Goal: Find specific fact: Find specific fact

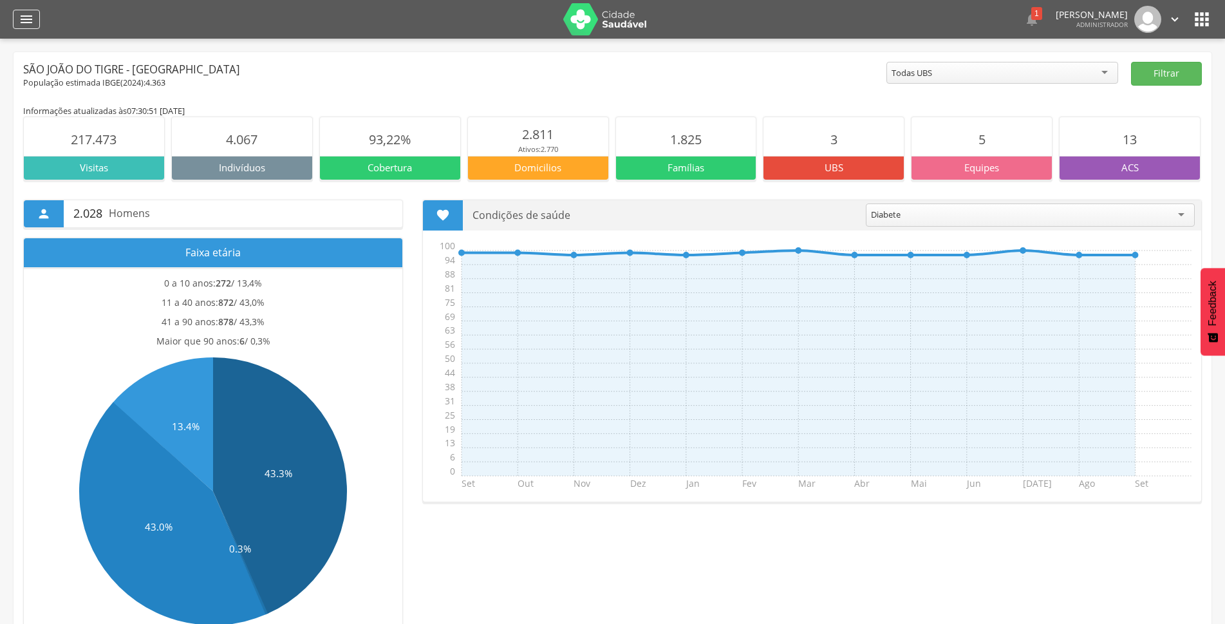
click at [30, 14] on icon "" at bounding box center [26, 19] width 15 height 15
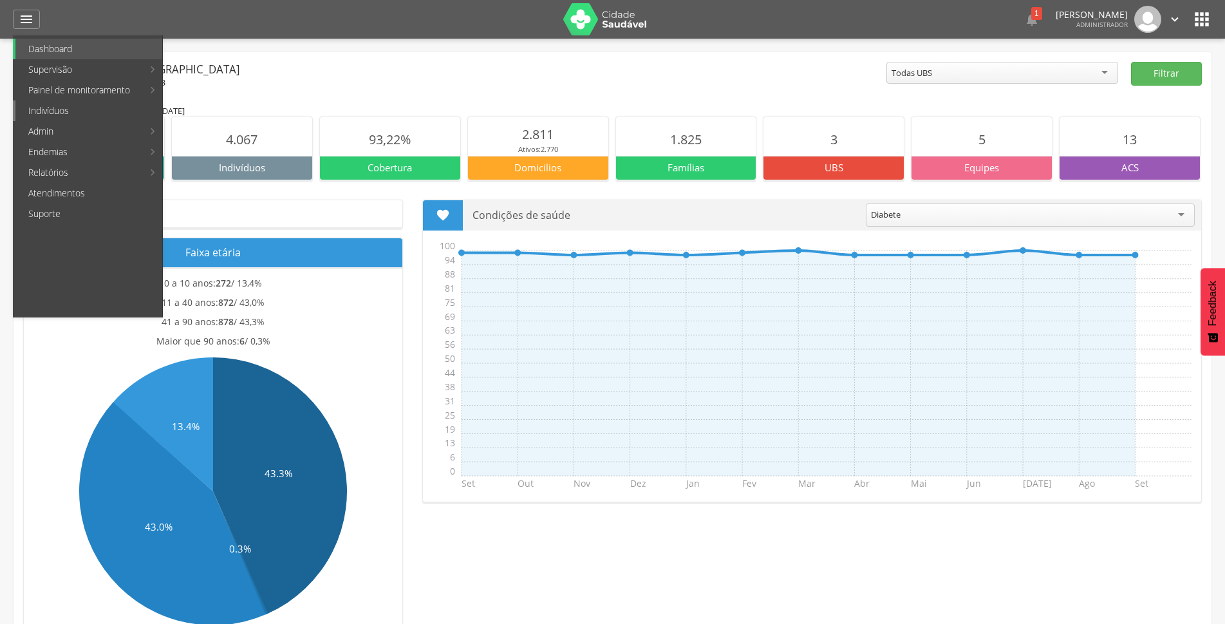
click at [55, 108] on link "Indivíduos" at bounding box center [88, 110] width 147 height 21
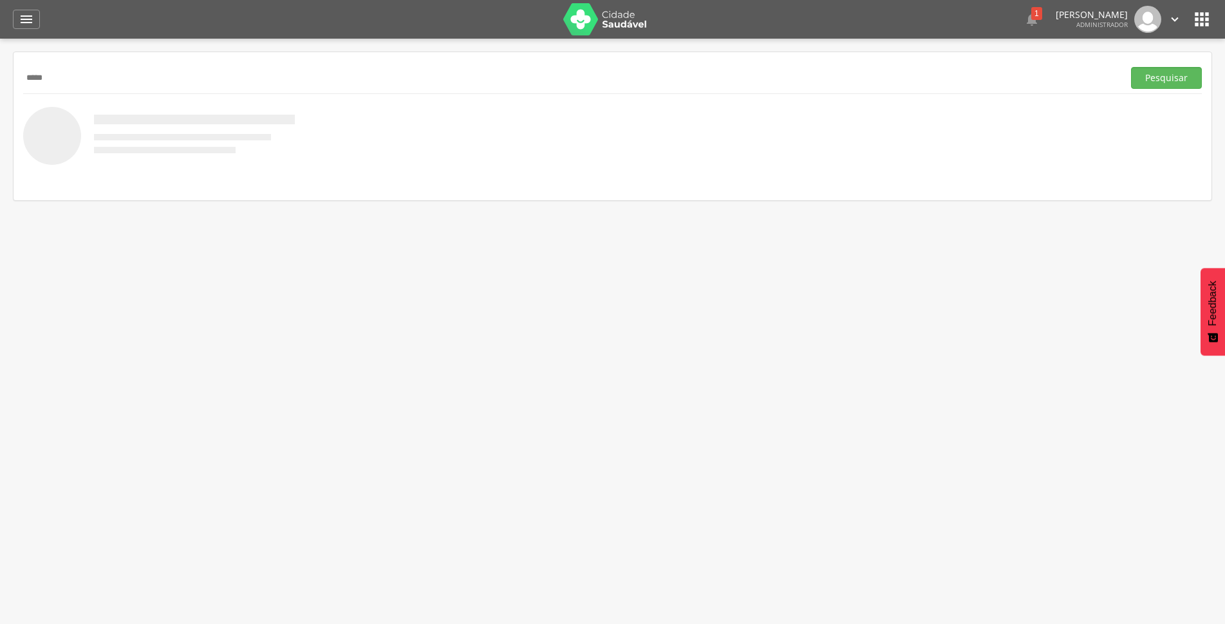
type input "*****"
click at [1011, 67] on button "Pesquisar" at bounding box center [1166, 78] width 71 height 22
click at [173, 115] on p "[PERSON_NAME]" at bounding box center [192, 116] width 191 height 15
type input "**********"
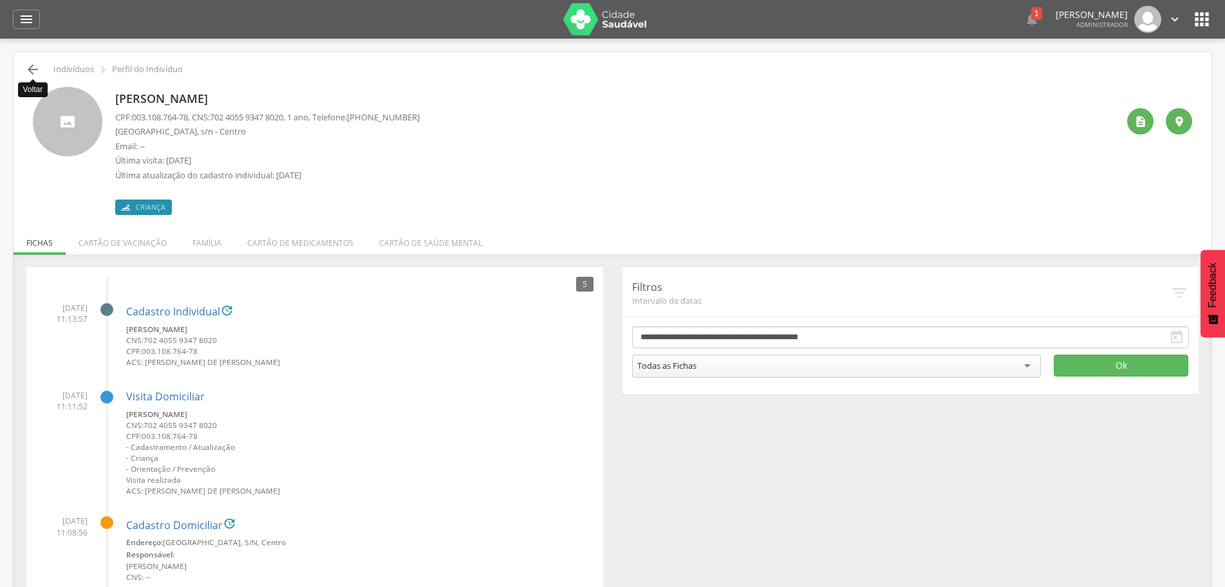
click at [30, 72] on icon "" at bounding box center [32, 69] width 15 height 15
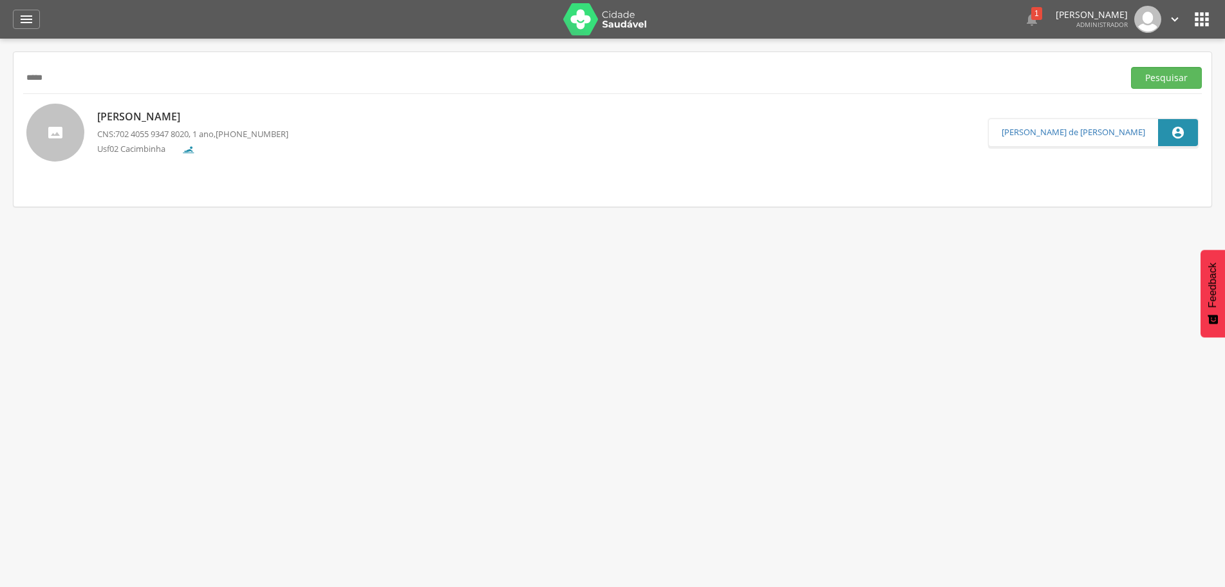
drag, startPoint x: 183, startPoint y: 80, endPoint x: 0, endPoint y: 91, distance: 183.1
click at [0, 91] on div " Supervisão  Distritos  Ubs adicionar ubs  Coordenador: - São João do Tigre…" at bounding box center [612, 332] width 1225 height 587
type input "**********"
click at [1011, 67] on button "Pesquisar" at bounding box center [1166, 78] width 71 height 22
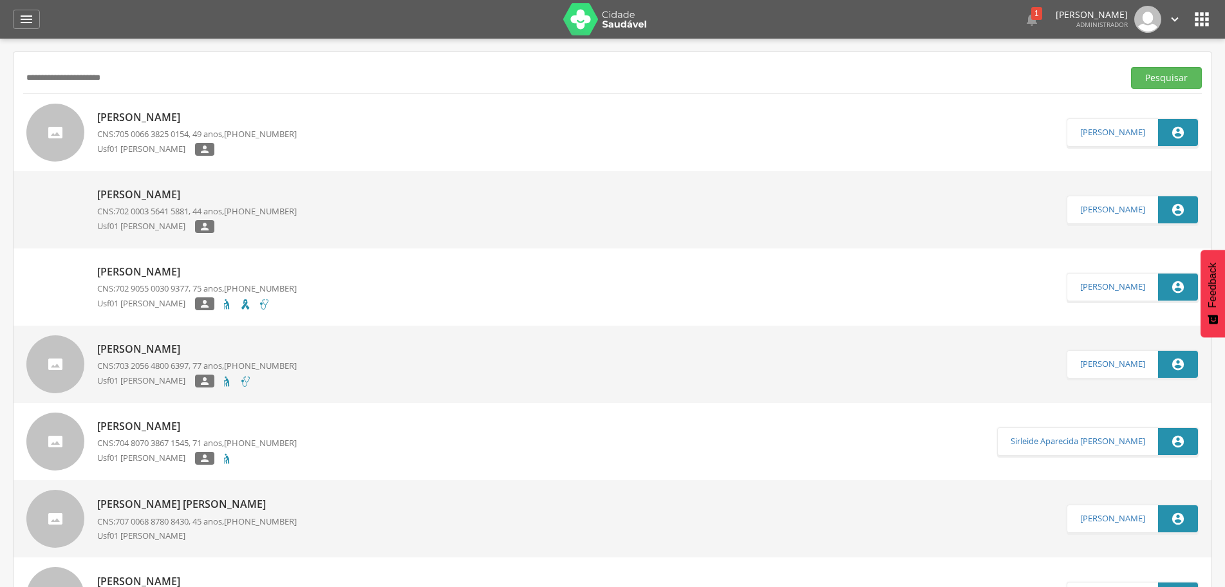
click at [136, 117] on p "[PERSON_NAME]" at bounding box center [197, 117] width 200 height 15
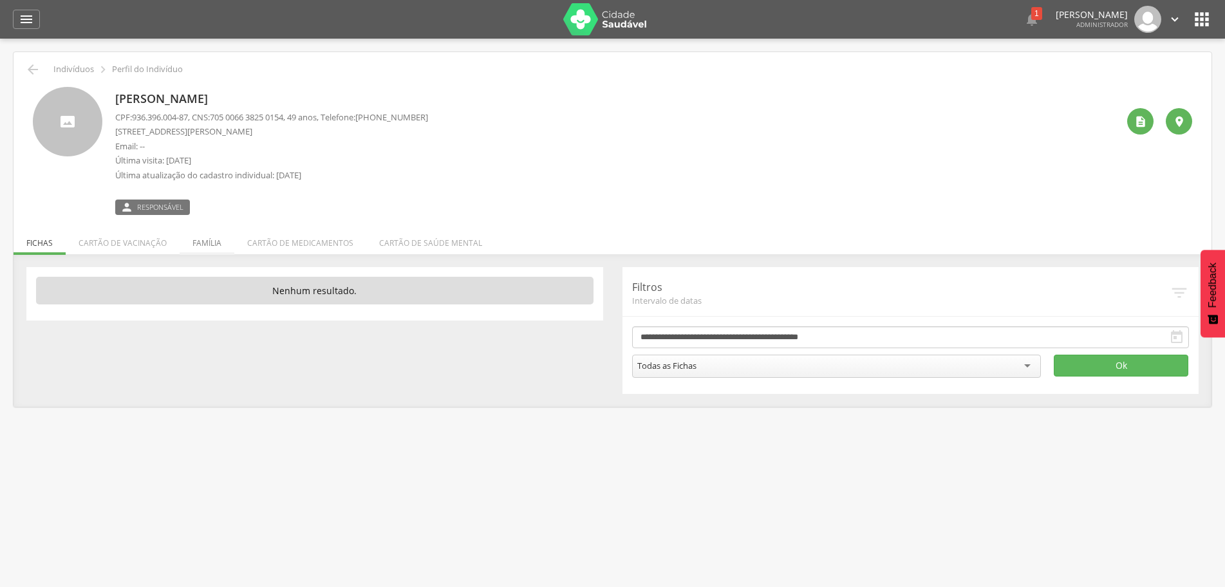
click at [205, 242] on li "Família" at bounding box center [207, 240] width 55 height 30
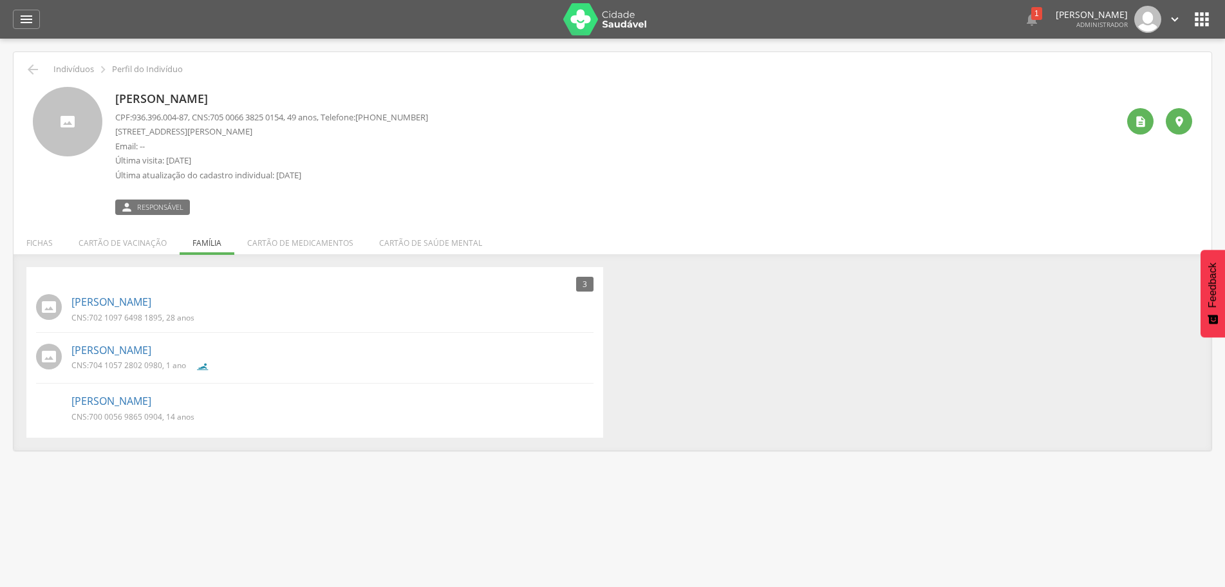
drag, startPoint x: 160, startPoint y: 299, endPoint x: 149, endPoint y: 262, distance: 38.1
click at [149, 262] on div "3 Nenhum outro membro da família cadastrado. [PERSON_NAME] CNS: 702 1097 6498 1…" at bounding box center [613, 352] width 1198 height 197
drag, startPoint x: 91, startPoint y: 316, endPoint x: 162, endPoint y: 317, distance: 70.8
click at [162, 317] on span "702 1097 6498 1895" at bounding box center [125, 317] width 73 height 11
copy span "702 1097 6498 1895"
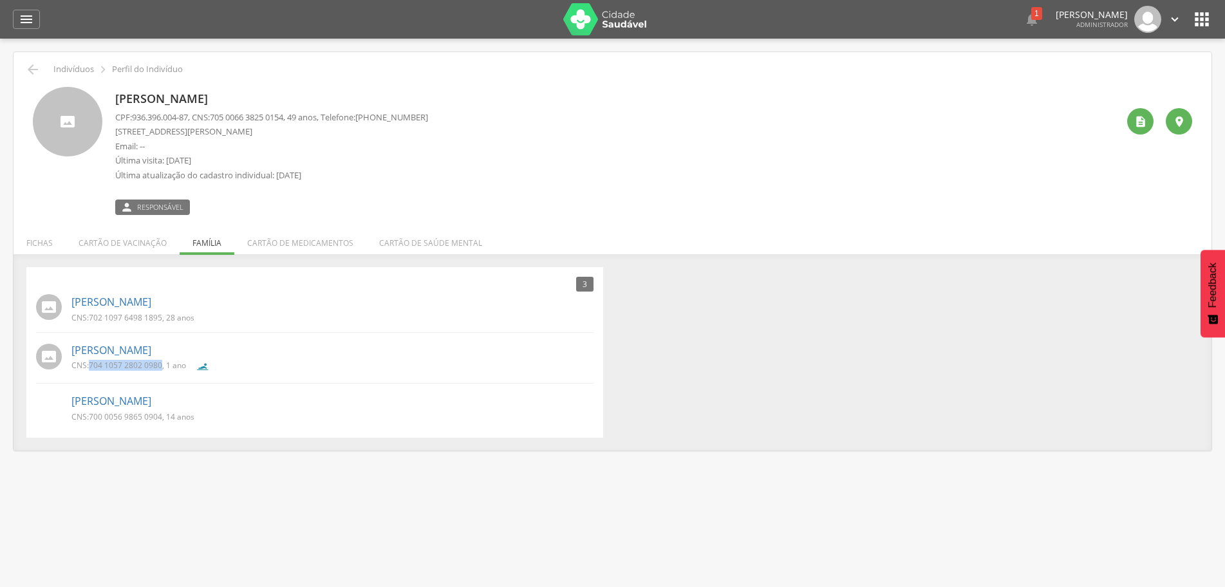
drag, startPoint x: 92, startPoint y: 368, endPoint x: 162, endPoint y: 367, distance: 70.2
click at [162, 367] on span "704 1057 2802 0980" at bounding box center [125, 365] width 73 height 11
copy span "704 1057 2802 0980"
drag, startPoint x: 151, startPoint y: 418, endPoint x: 91, endPoint y: 417, distance: 59.9
click at [91, 417] on span "700 0056 9865 0904" at bounding box center [125, 416] width 73 height 11
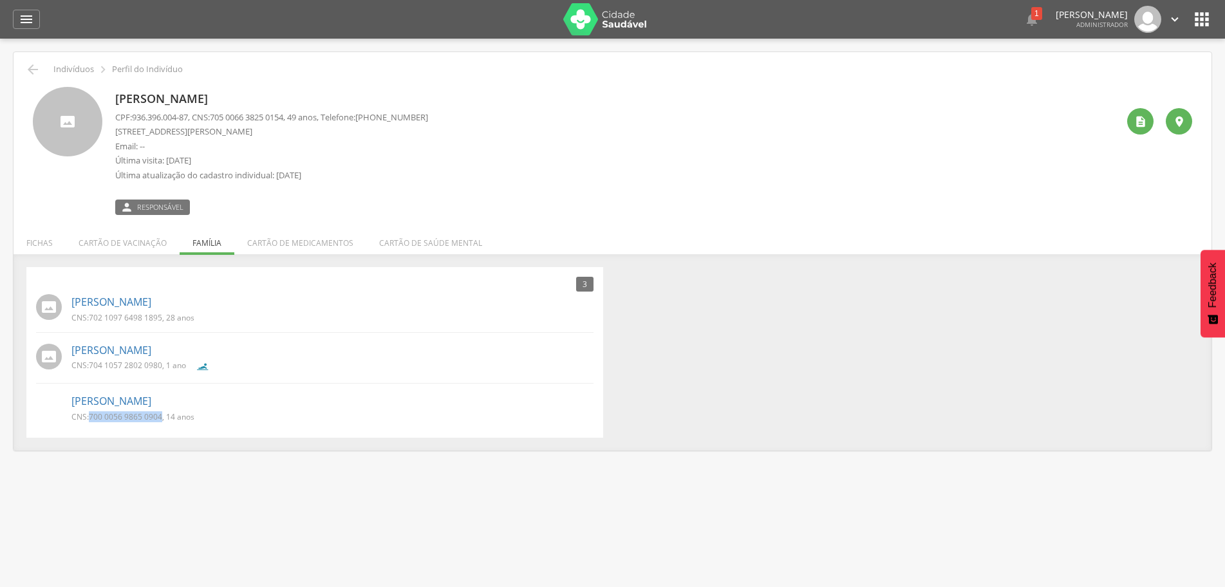
copy span "700 0056 9865 0904"
